Goal: Task Accomplishment & Management: Use online tool/utility

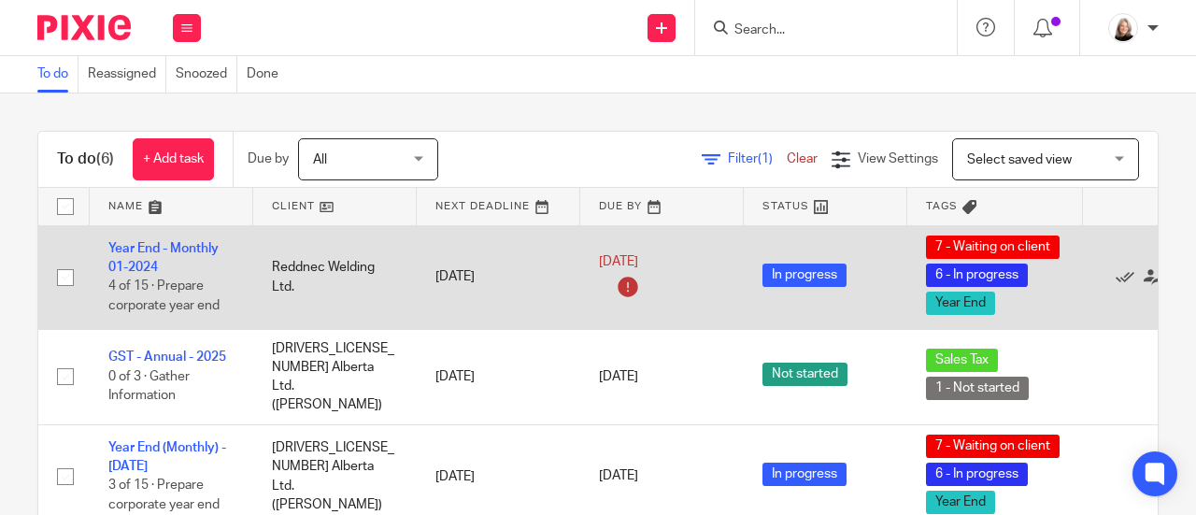
scroll to position [93, 0]
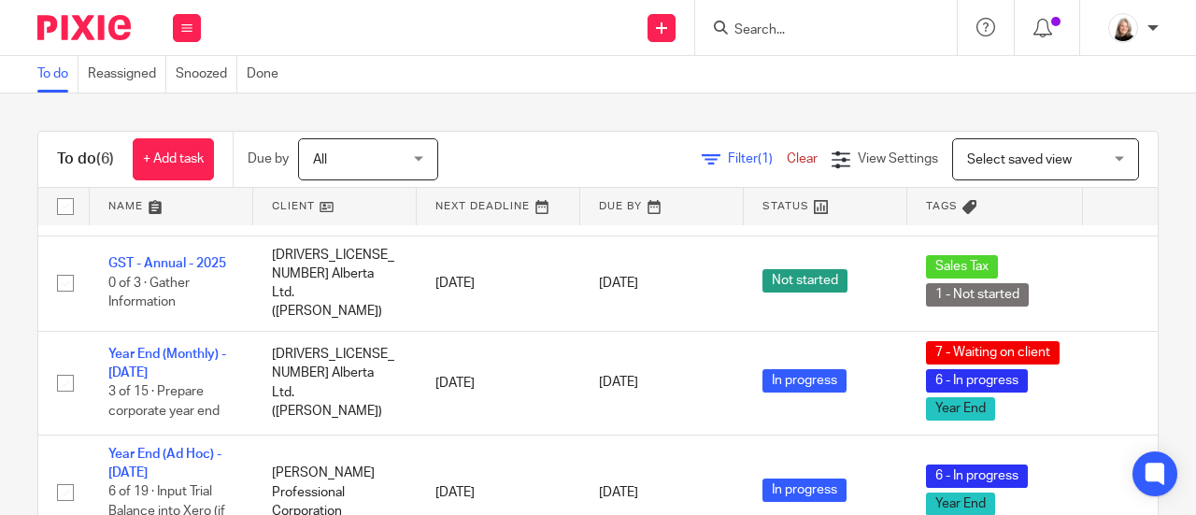
click at [815, 28] on input "Search" at bounding box center [817, 30] width 168 height 17
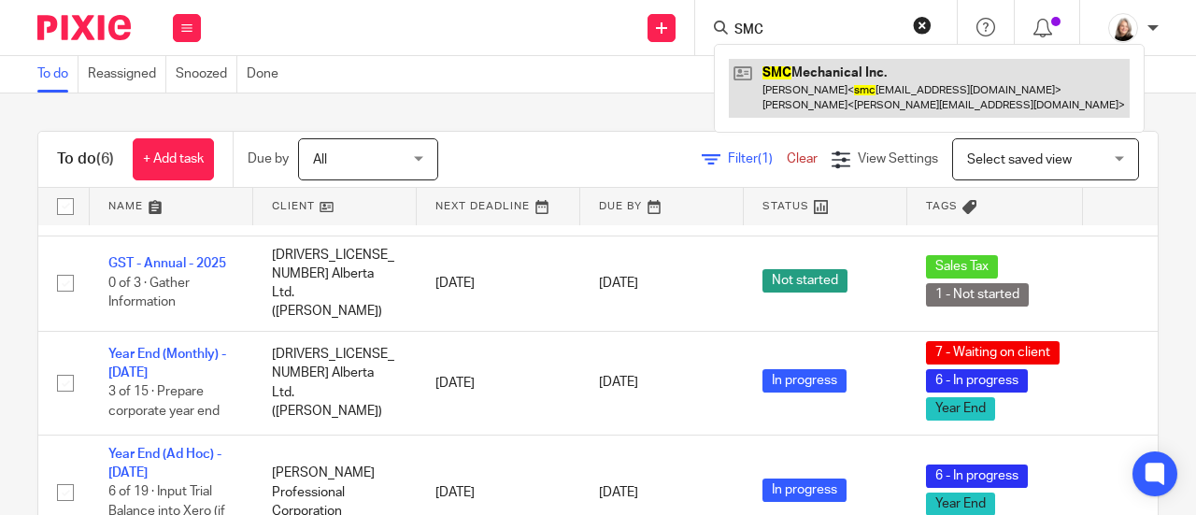
type input "SMC"
click at [834, 95] on link at bounding box center [929, 88] width 401 height 58
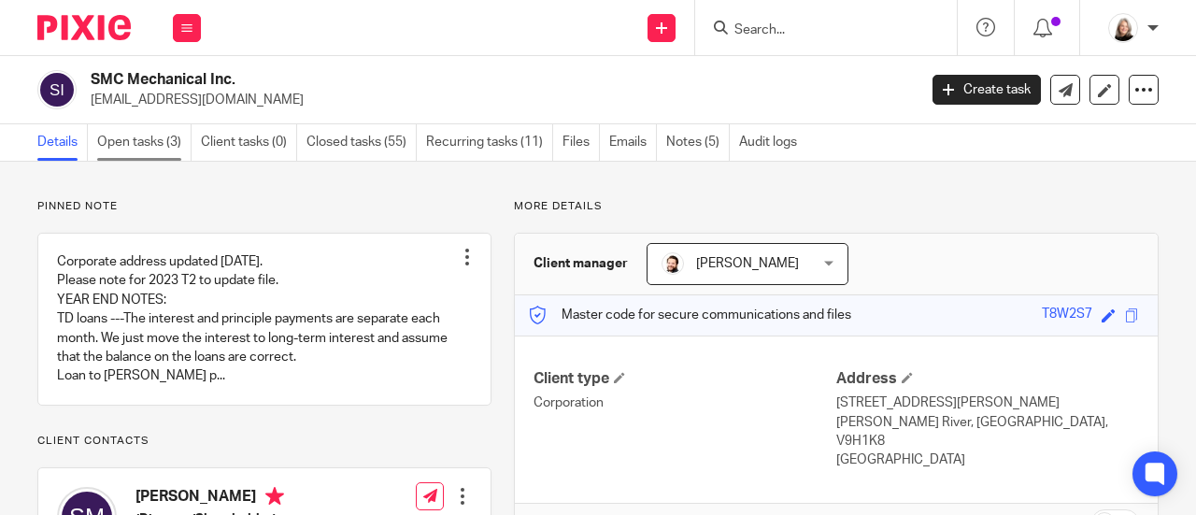
click at [150, 151] on link "Open tasks (3)" at bounding box center [144, 142] width 94 height 36
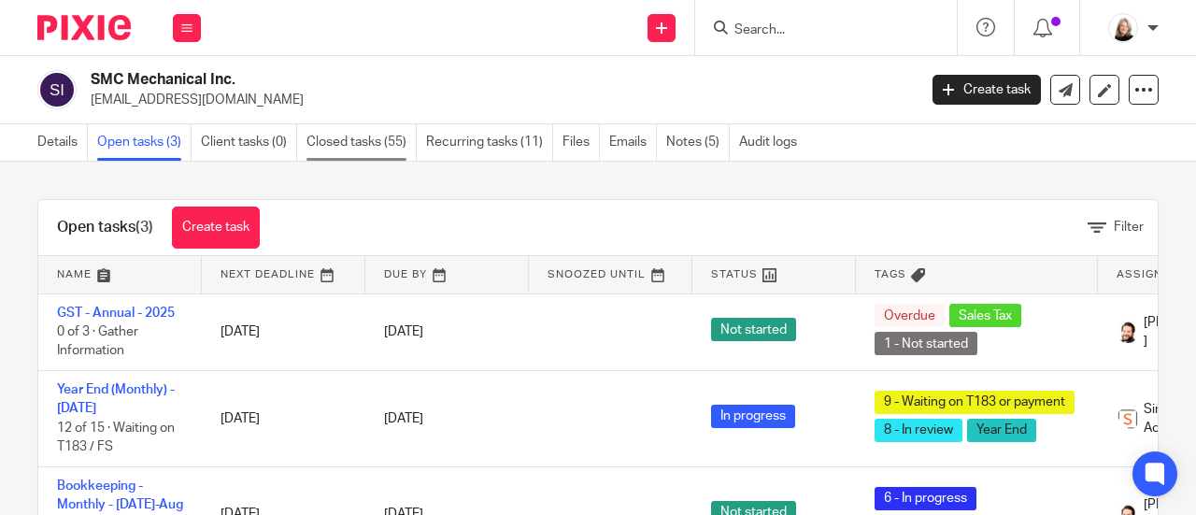
click at [339, 133] on link "Closed tasks (55)" at bounding box center [362, 142] width 110 height 36
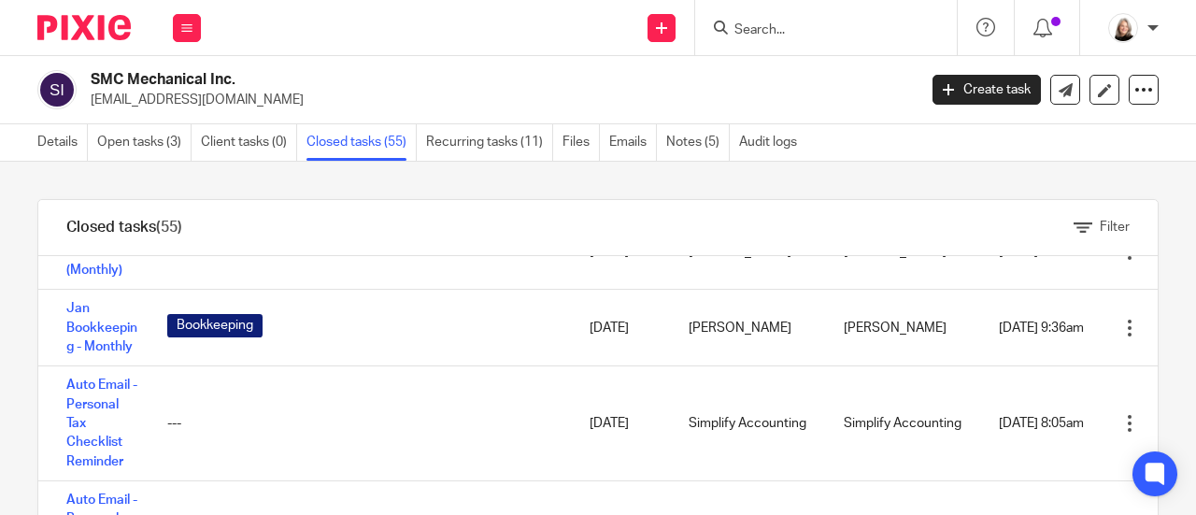
scroll to position [3459, 0]
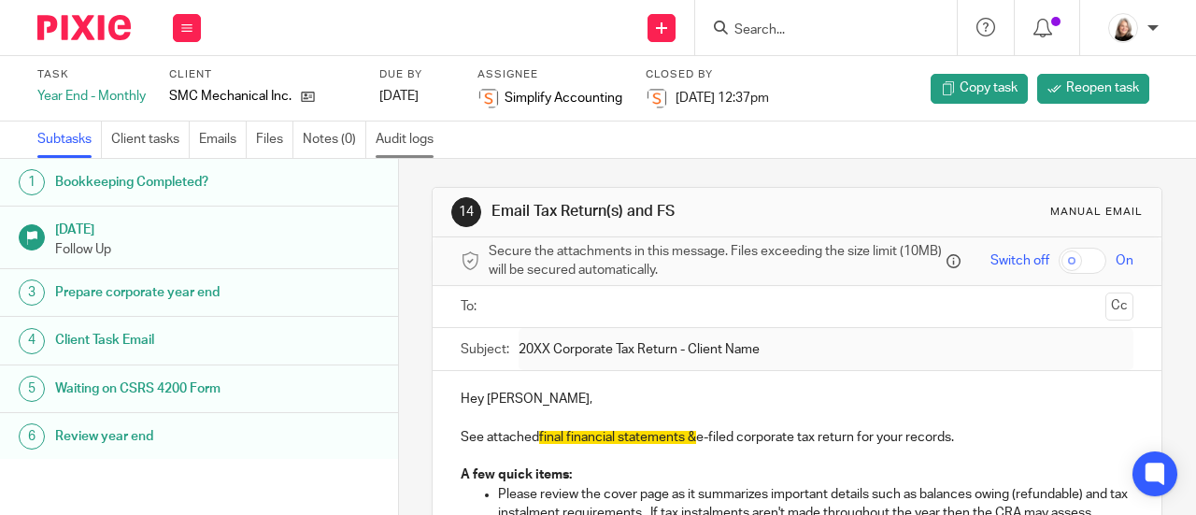
click at [408, 148] on link "Audit logs" at bounding box center [409, 140] width 67 height 36
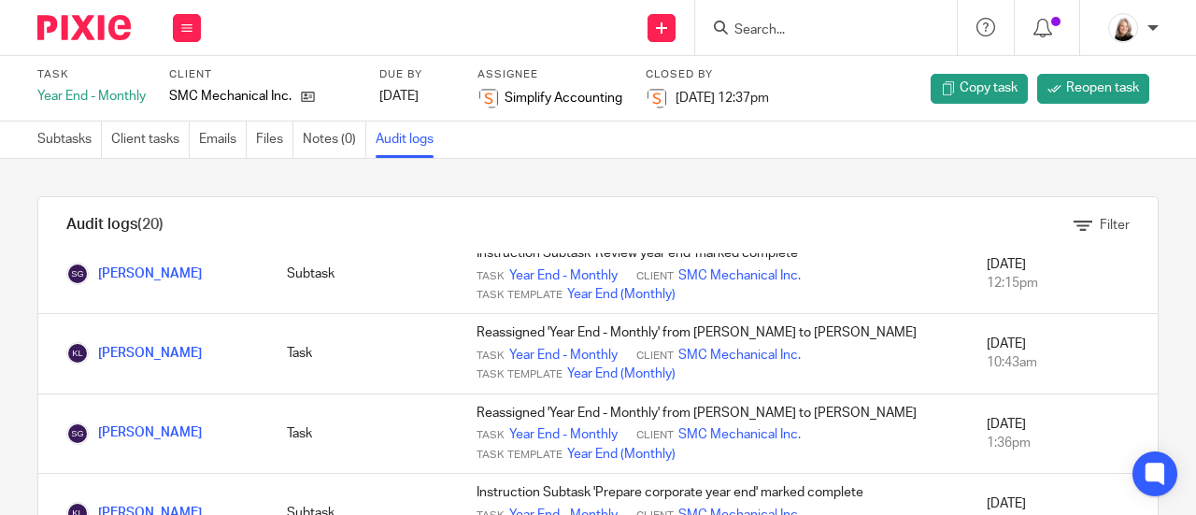
scroll to position [1028, 0]
